Goal: Download file/media

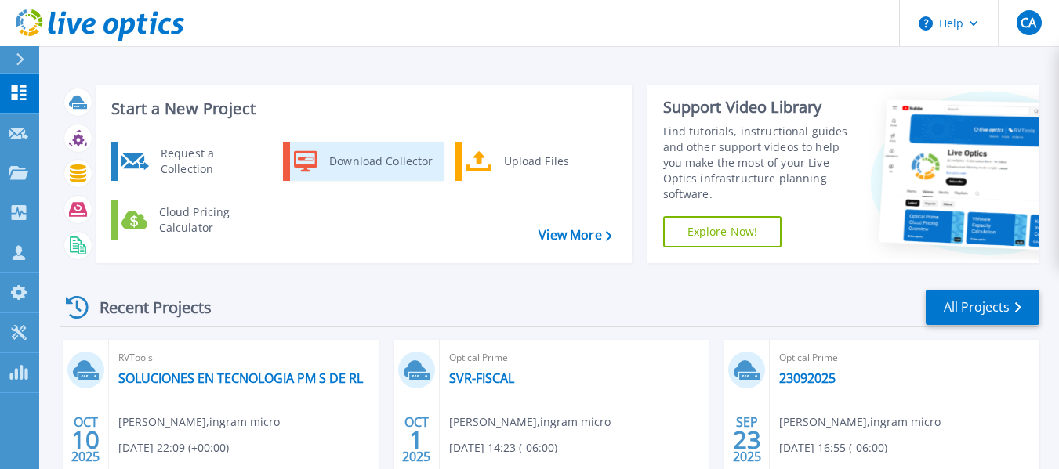
click at [397, 175] on div "Download Collector" at bounding box center [380, 161] width 118 height 31
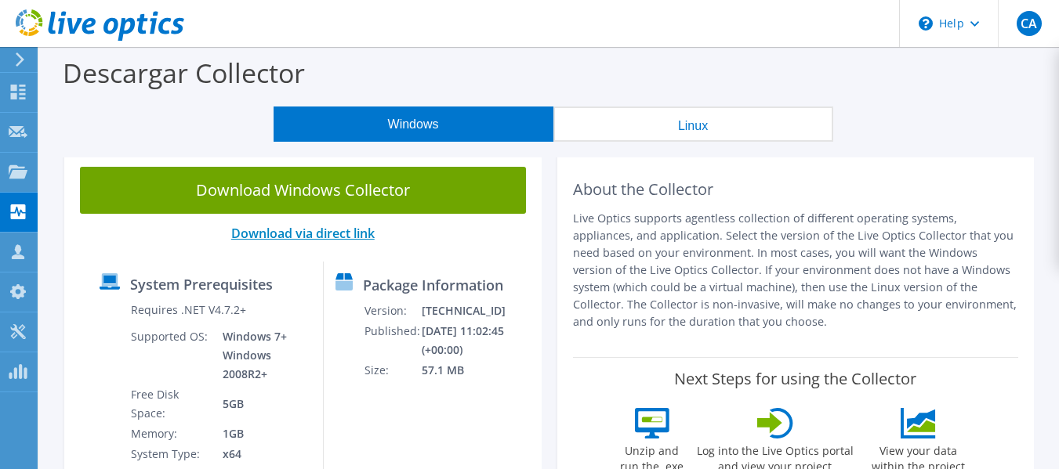
click at [346, 239] on link "Download via direct link" at bounding box center [302, 233] width 143 height 17
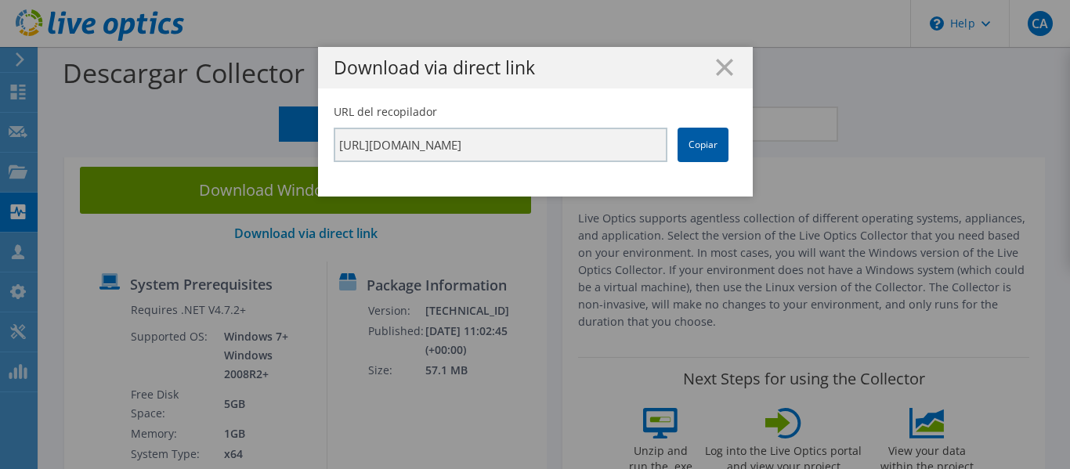
click at [705, 139] on link "Copiar" at bounding box center [703, 145] width 51 height 34
click at [719, 73] on icon at bounding box center [724, 67] width 17 height 17
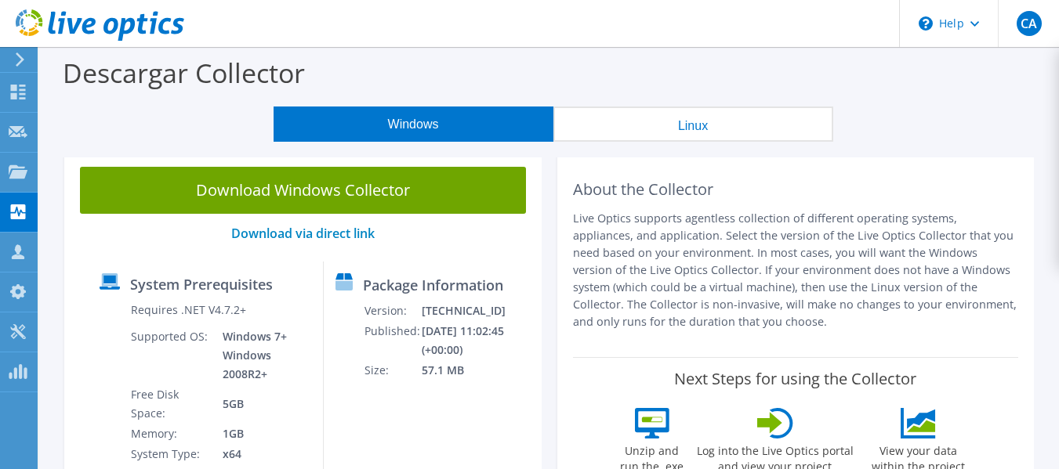
click at [432, 124] on button "Windows" at bounding box center [413, 124] width 280 height 35
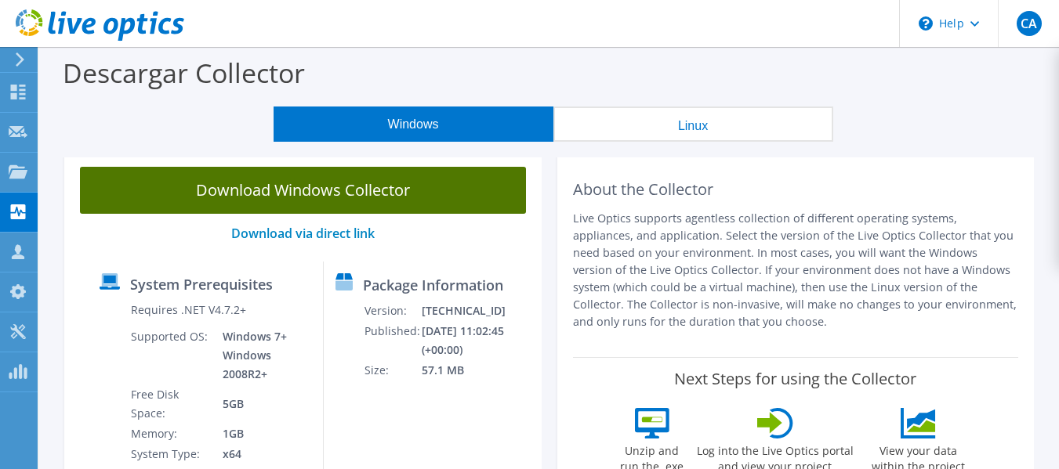
click at [407, 198] on link "Download Windows Collector" at bounding box center [303, 190] width 446 height 47
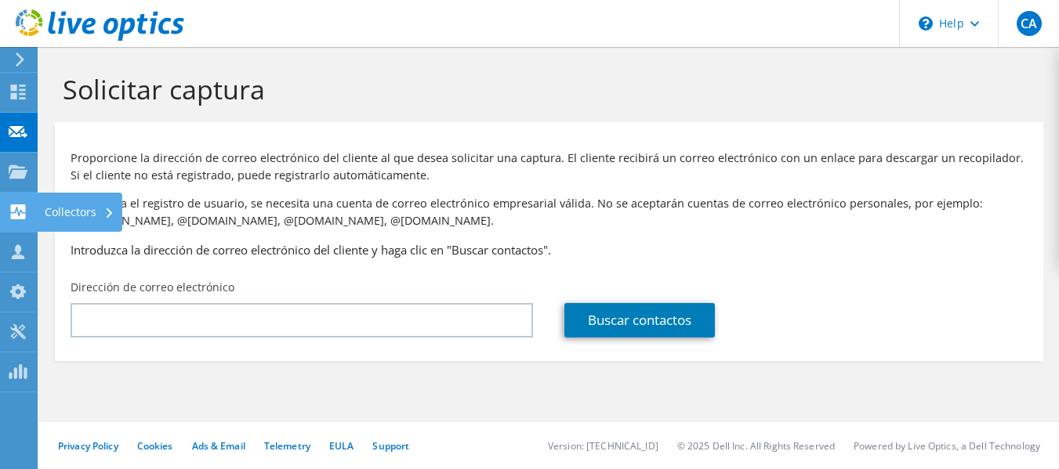
click at [23, 213] on icon at bounding box center [18, 212] width 19 height 15
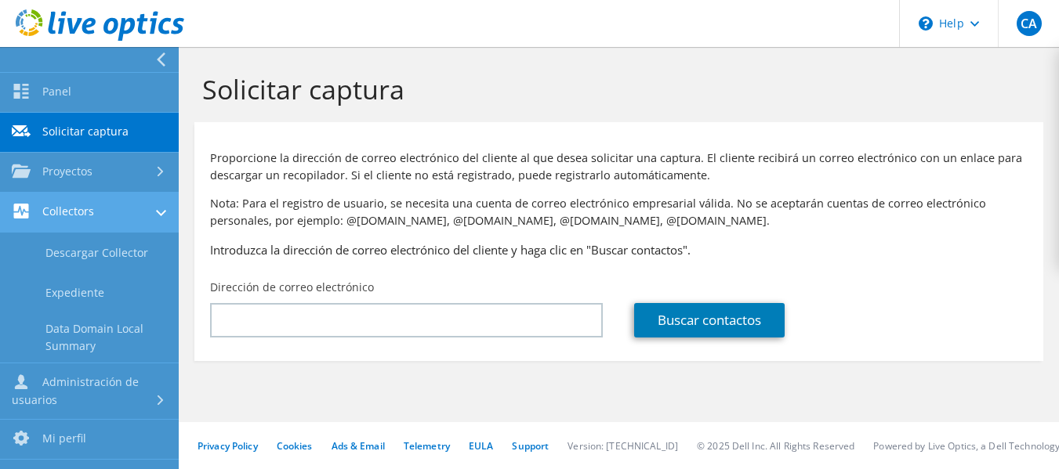
click at [91, 209] on link "Collectors" at bounding box center [89, 213] width 179 height 40
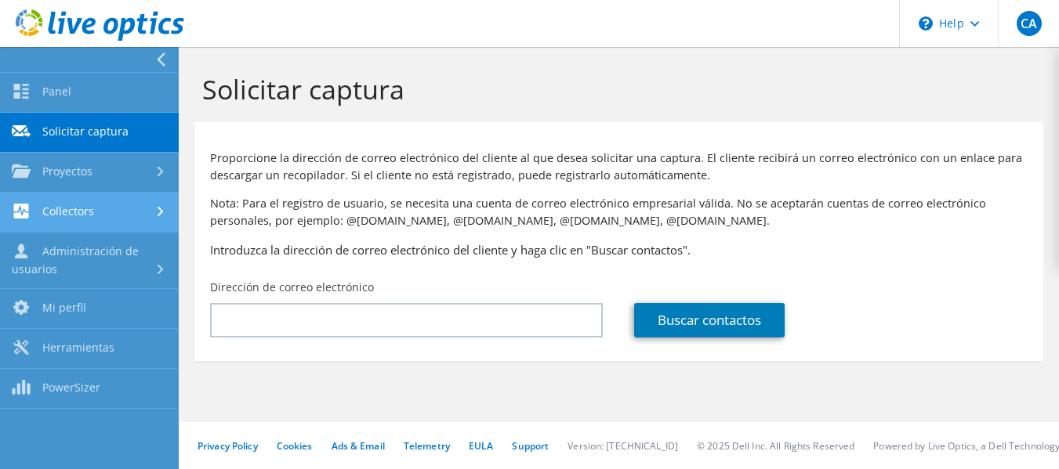
click at [88, 210] on link "Collectors" at bounding box center [89, 213] width 179 height 40
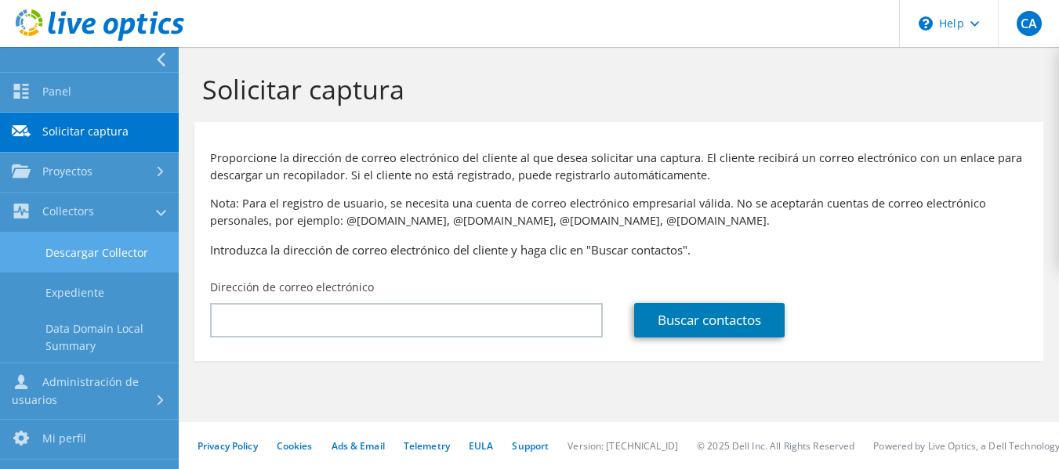
click at [108, 246] on link "Descargar Collector" at bounding box center [89, 253] width 179 height 40
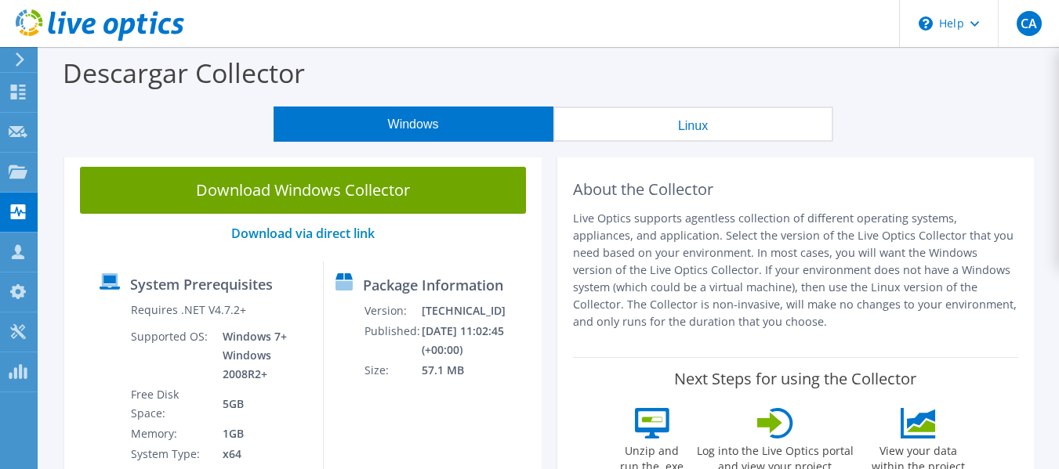
click at [506, 78] on div "Descargar Collector" at bounding box center [549, 77] width 1004 height 60
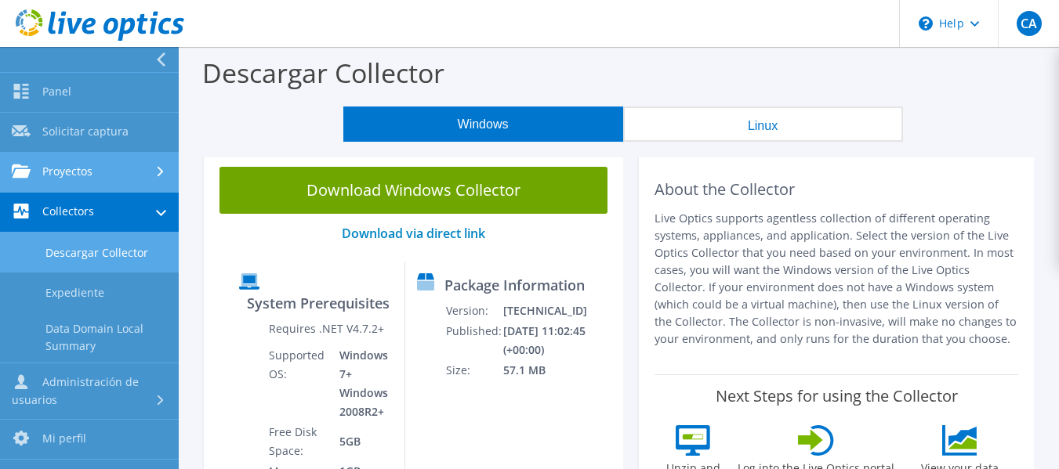
click at [70, 159] on link "Proyectos" at bounding box center [89, 173] width 179 height 40
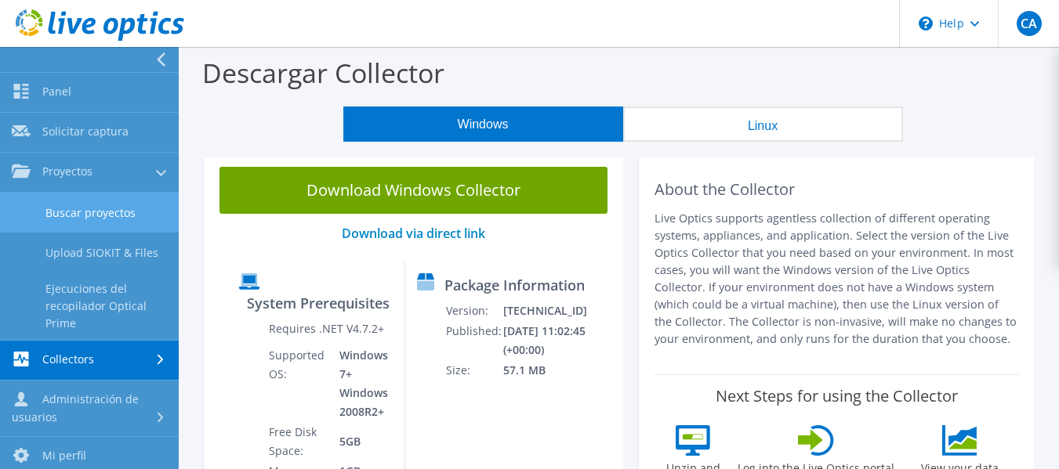
click at [85, 223] on link "Buscar proyectos" at bounding box center [89, 213] width 179 height 40
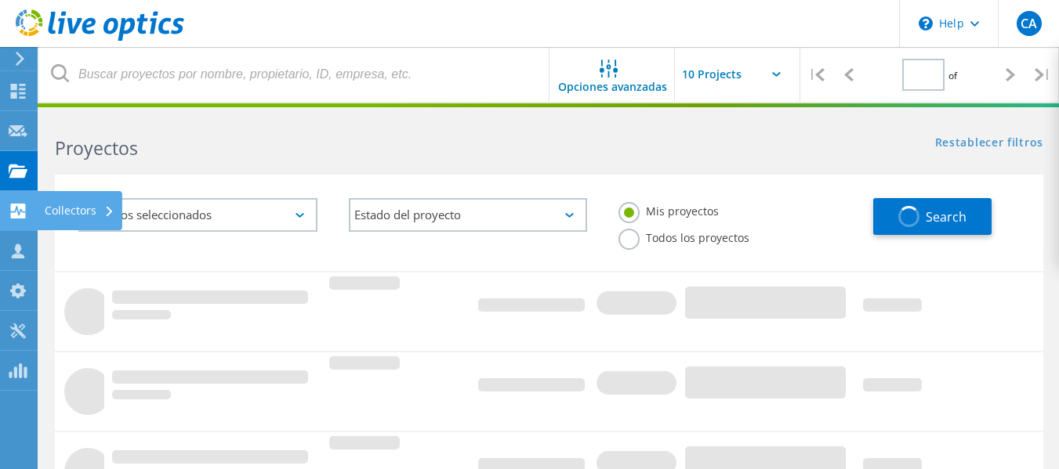
type input "1"
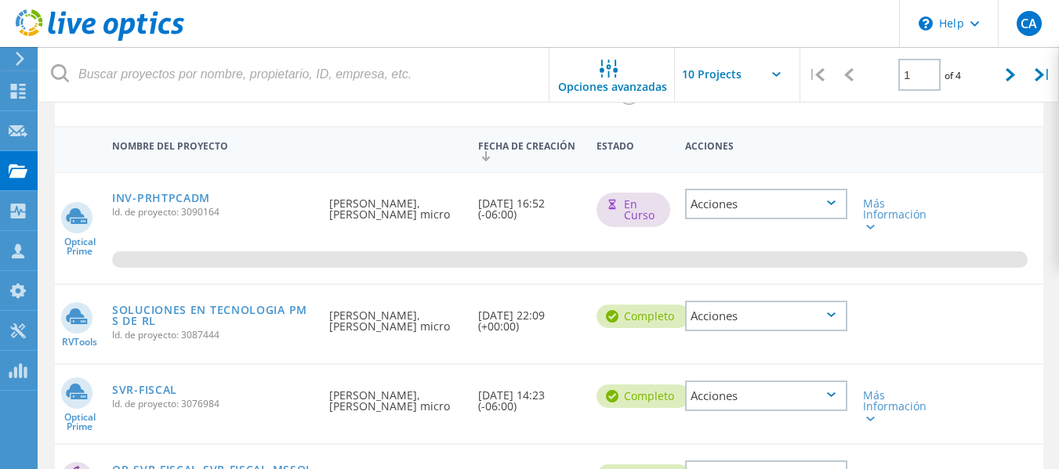
scroll to position [157, 0]
